Goal: Information Seeking & Learning: Learn about a topic

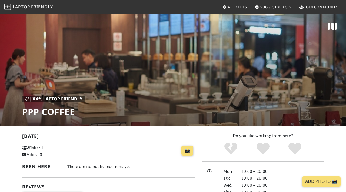
click at [30, 7] on span "Laptop Friendly" at bounding box center [28, 7] width 49 height 6
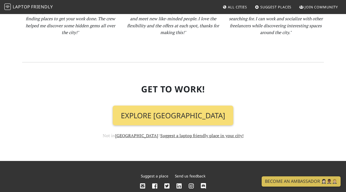
scroll to position [586, 0]
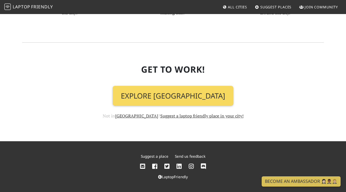
click at [179, 91] on link "Explore Singapore" at bounding box center [173, 96] width 121 height 20
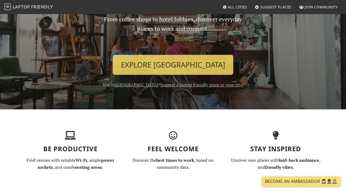
scroll to position [37, 0]
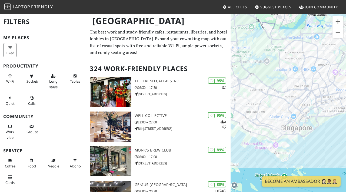
drag, startPoint x: 295, startPoint y: 126, endPoint x: 274, endPoint y: 57, distance: 72.0
click at [274, 57] on div at bounding box center [289, 110] width 116 height 192
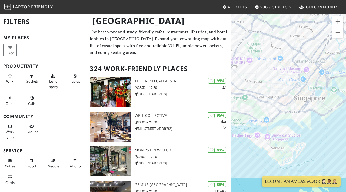
drag, startPoint x: 287, startPoint y: 106, endPoint x: 287, endPoint y: 18, distance: 88.0
click at [287, 18] on div at bounding box center [289, 110] width 116 height 192
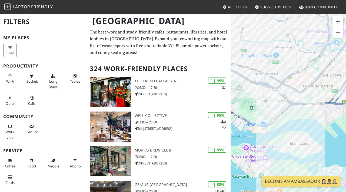
drag, startPoint x: 260, startPoint y: 95, endPoint x: 268, endPoint y: 41, distance: 54.7
click at [268, 41] on div at bounding box center [289, 110] width 116 height 192
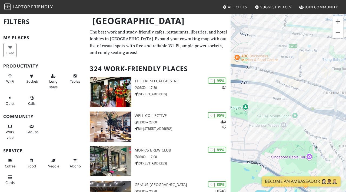
drag, startPoint x: 290, startPoint y: 74, endPoint x: 316, endPoint y: 91, distance: 31.4
click at [316, 91] on div at bounding box center [289, 110] width 116 height 192
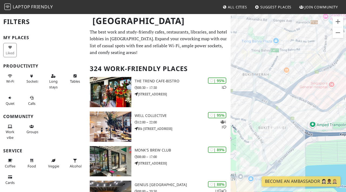
drag, startPoint x: 322, startPoint y: 104, endPoint x: 237, endPoint y: 85, distance: 86.9
click at [237, 85] on div at bounding box center [289, 110] width 116 height 192
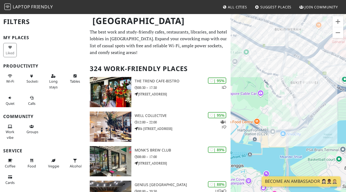
drag, startPoint x: 311, startPoint y: 92, endPoint x: 343, endPoint y: 47, distance: 55.4
click at [343, 47] on div at bounding box center [289, 110] width 116 height 192
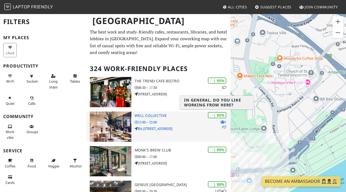
drag, startPoint x: 274, startPoint y: 104, endPoint x: 215, endPoint y: 116, distance: 60.7
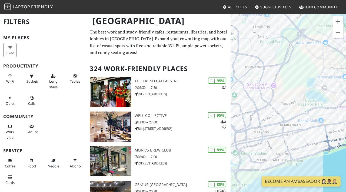
drag, startPoint x: 288, startPoint y: 129, endPoint x: 303, endPoint y: 31, distance: 98.3
click at [303, 31] on div at bounding box center [289, 110] width 116 height 192
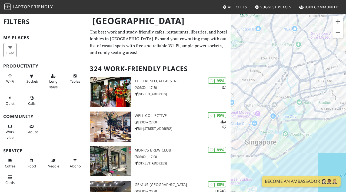
drag, startPoint x: 275, startPoint y: 98, endPoint x: 344, endPoint y: 40, distance: 90.3
click at [344, 40] on div at bounding box center [289, 110] width 116 height 192
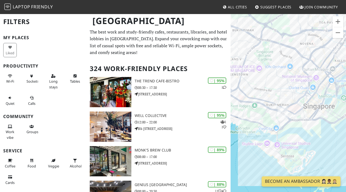
drag, startPoint x: 274, startPoint y: 94, endPoint x: 327, endPoint y: 63, distance: 61.4
click at [328, 63] on div at bounding box center [289, 110] width 116 height 192
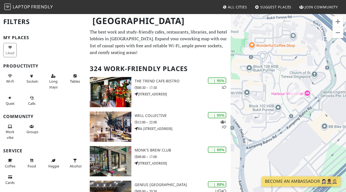
drag, startPoint x: 320, startPoint y: 88, endPoint x: 286, endPoint y: 133, distance: 55.9
click at [286, 133] on div at bounding box center [289, 110] width 116 height 192
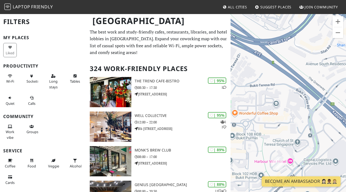
drag, startPoint x: 325, startPoint y: 74, endPoint x: 308, endPoint y: 142, distance: 70.0
click at [308, 142] on div at bounding box center [289, 110] width 116 height 192
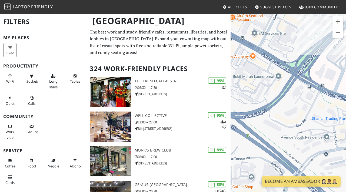
drag, startPoint x: 331, startPoint y: 89, endPoint x: 307, endPoint y: 163, distance: 77.7
click at [307, 163] on div at bounding box center [289, 110] width 116 height 192
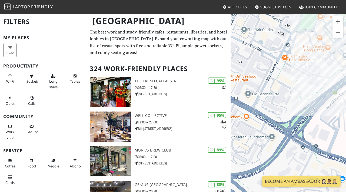
drag, startPoint x: 327, startPoint y: 84, endPoint x: 320, endPoint y: 146, distance: 62.3
click at [320, 146] on div at bounding box center [289, 110] width 116 height 192
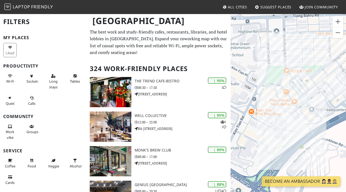
drag, startPoint x: 323, startPoint y: 95, endPoint x: 290, endPoint y: 150, distance: 64.7
click at [290, 150] on div at bounding box center [289, 110] width 116 height 192
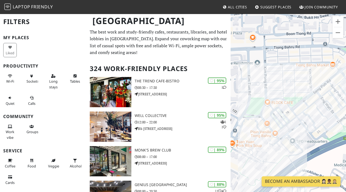
drag, startPoint x: 290, startPoint y: 150, endPoint x: 270, endPoint y: 182, distance: 37.2
click at [270, 182] on body "Laptop Friendly All Cities Suggest Places Join Community Singapore Filters My P…" at bounding box center [173, 96] width 346 height 192
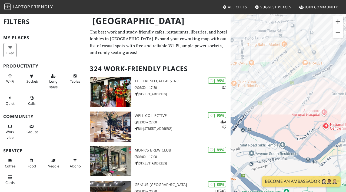
drag, startPoint x: 290, startPoint y: 132, endPoint x: 265, endPoint y: 79, distance: 58.8
click at [265, 79] on div at bounding box center [289, 110] width 116 height 192
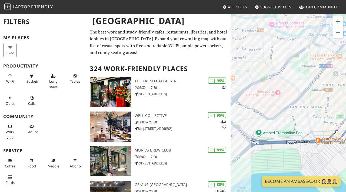
drag, startPoint x: 303, startPoint y: 90, endPoint x: 266, endPoint y: 84, distance: 37.5
click at [266, 84] on div at bounding box center [289, 110] width 116 height 192
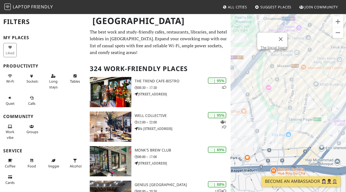
click at [273, 57] on div "The Social Space" at bounding box center [289, 110] width 116 height 192
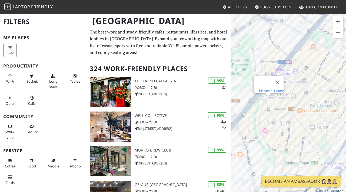
click at [271, 89] on link "The Social Space" at bounding box center [270, 91] width 27 height 4
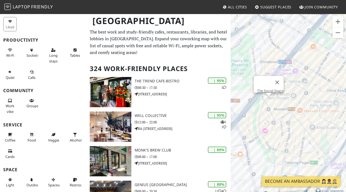
scroll to position [12, 0]
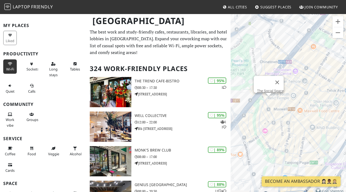
click at [4, 69] on button "Wi-Fi" at bounding box center [10, 67] width 14 height 14
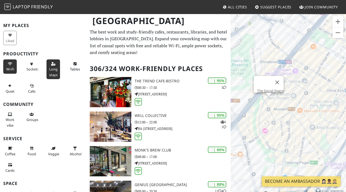
click at [51, 65] on button "Long stays" at bounding box center [54, 70] width 14 height 20
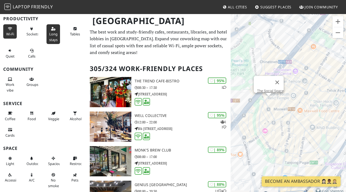
scroll to position [63, 0]
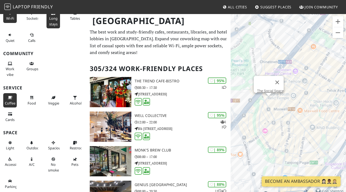
click at [14, 99] on button "Coffee" at bounding box center [10, 100] width 14 height 14
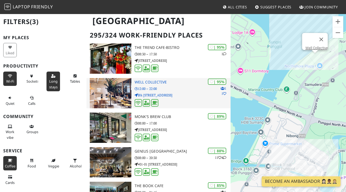
scroll to position [36, 0]
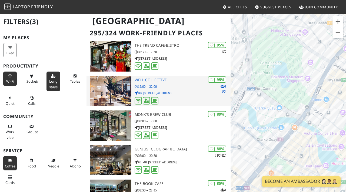
click at [180, 96] on p "Blk 418 Northshore Drive 02-11/12, 418 Northshore Dr" at bounding box center [183, 93] width 96 height 5
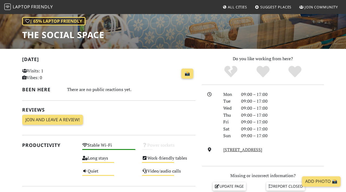
scroll to position [79, 0]
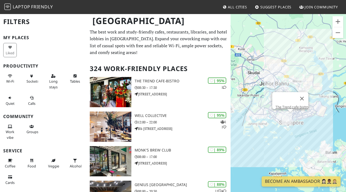
scroll to position [36, 0]
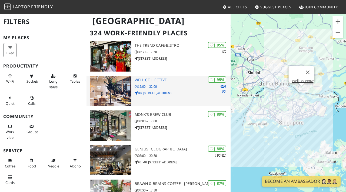
click at [180, 87] on p "12:00 – 22:00" at bounding box center [183, 86] width 96 height 5
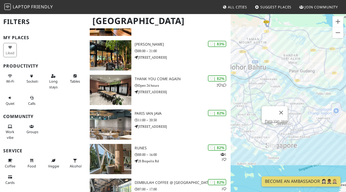
scroll to position [0, 0]
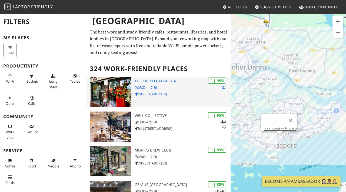
click at [170, 86] on p "08:30 – 17:30" at bounding box center [183, 87] width 96 height 5
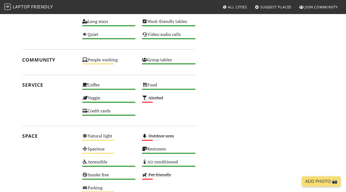
scroll to position [357, 0]
